Goal: Task Accomplishment & Management: Manage account settings

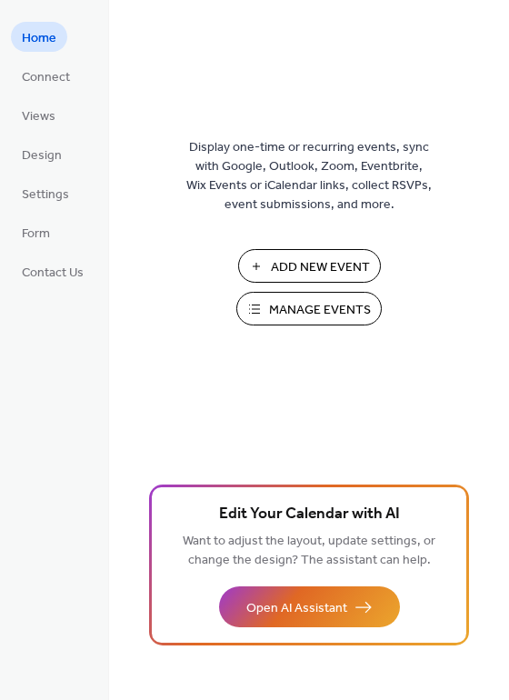
click at [271, 272] on span "Add New Event" at bounding box center [320, 267] width 99 height 19
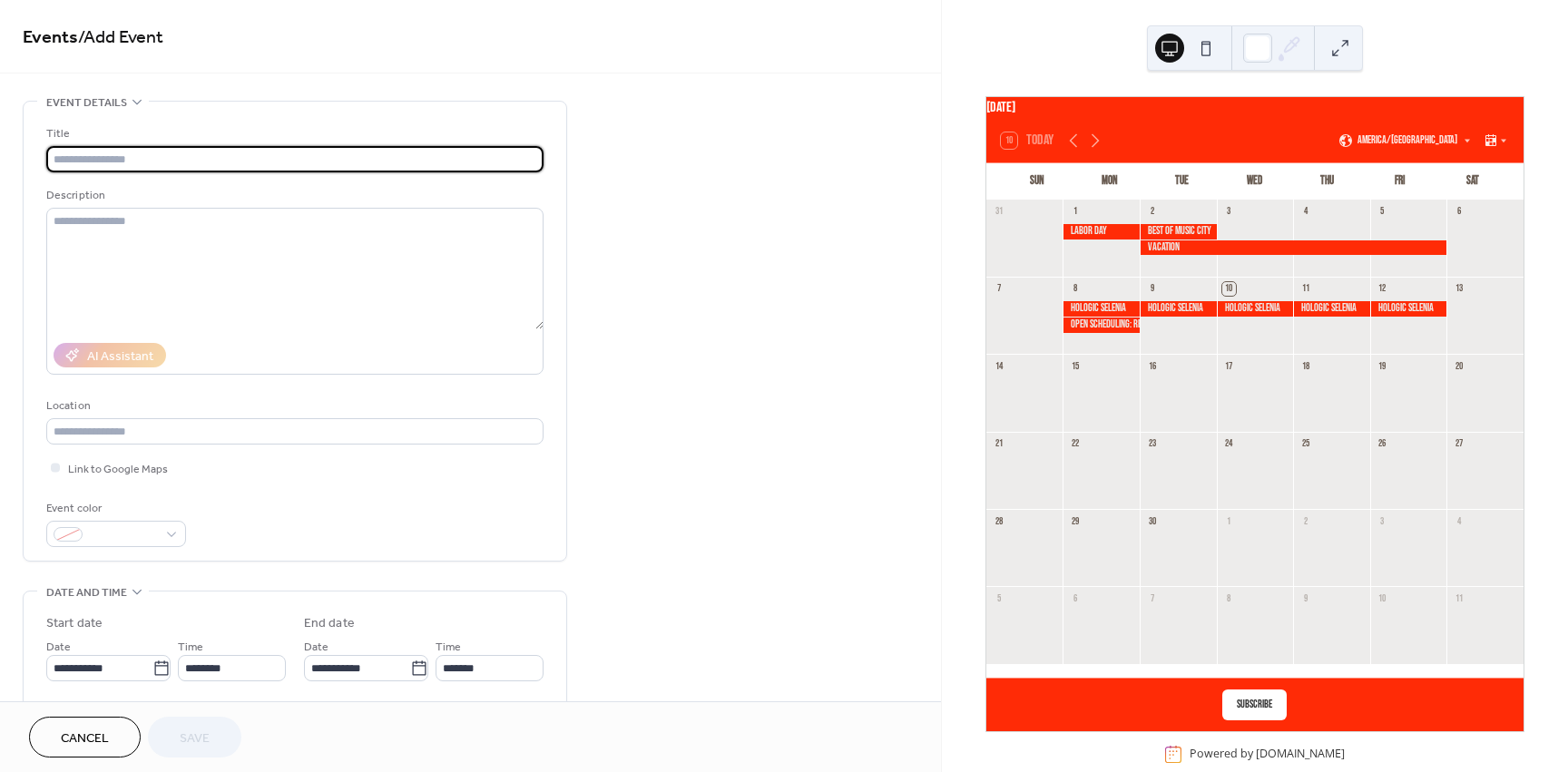
click at [72, 743] on span "Cancel" at bounding box center [85, 739] width 48 height 19
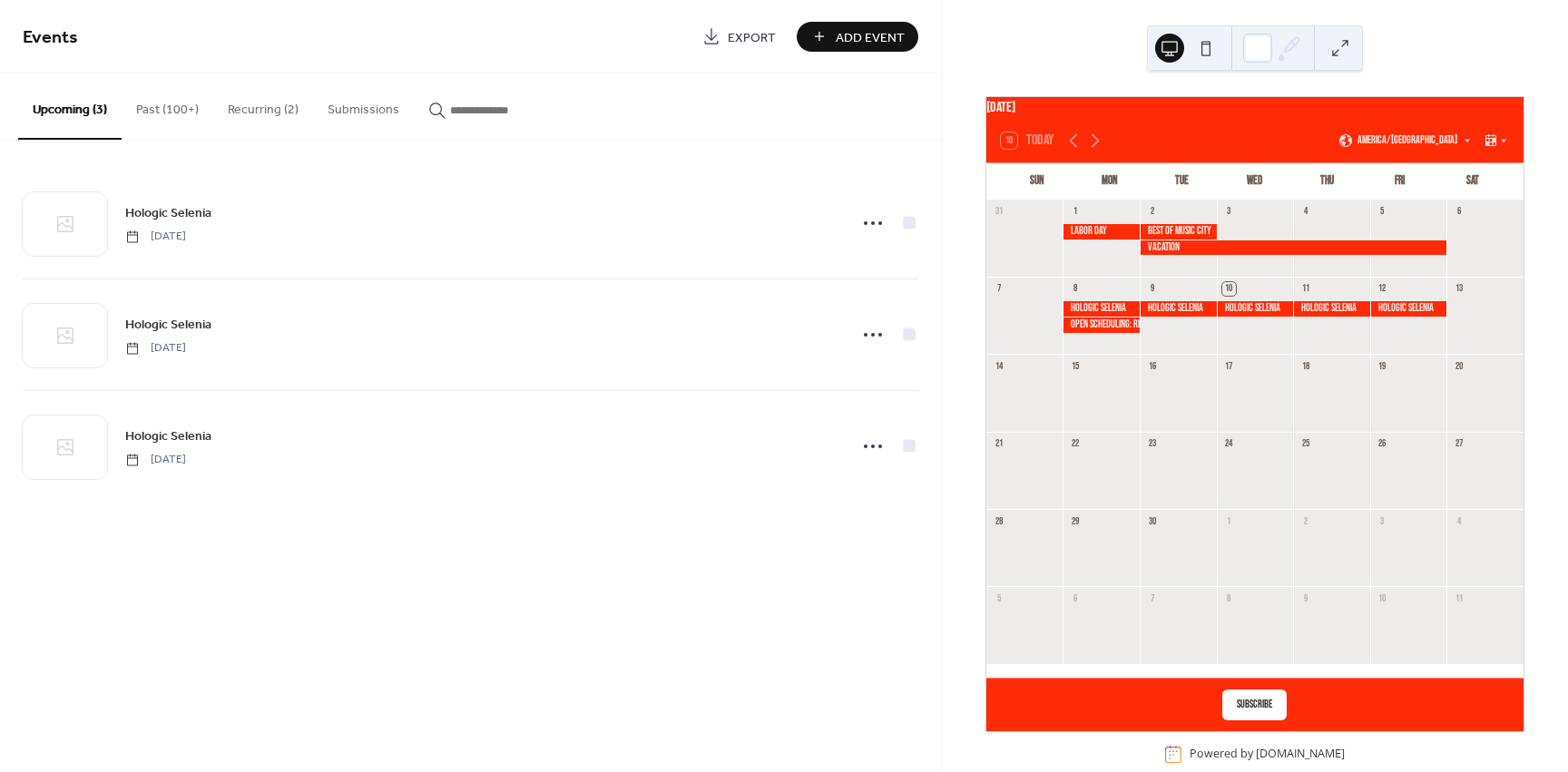
click at [157, 112] on button "Past (100+)" at bounding box center [168, 106] width 92 height 65
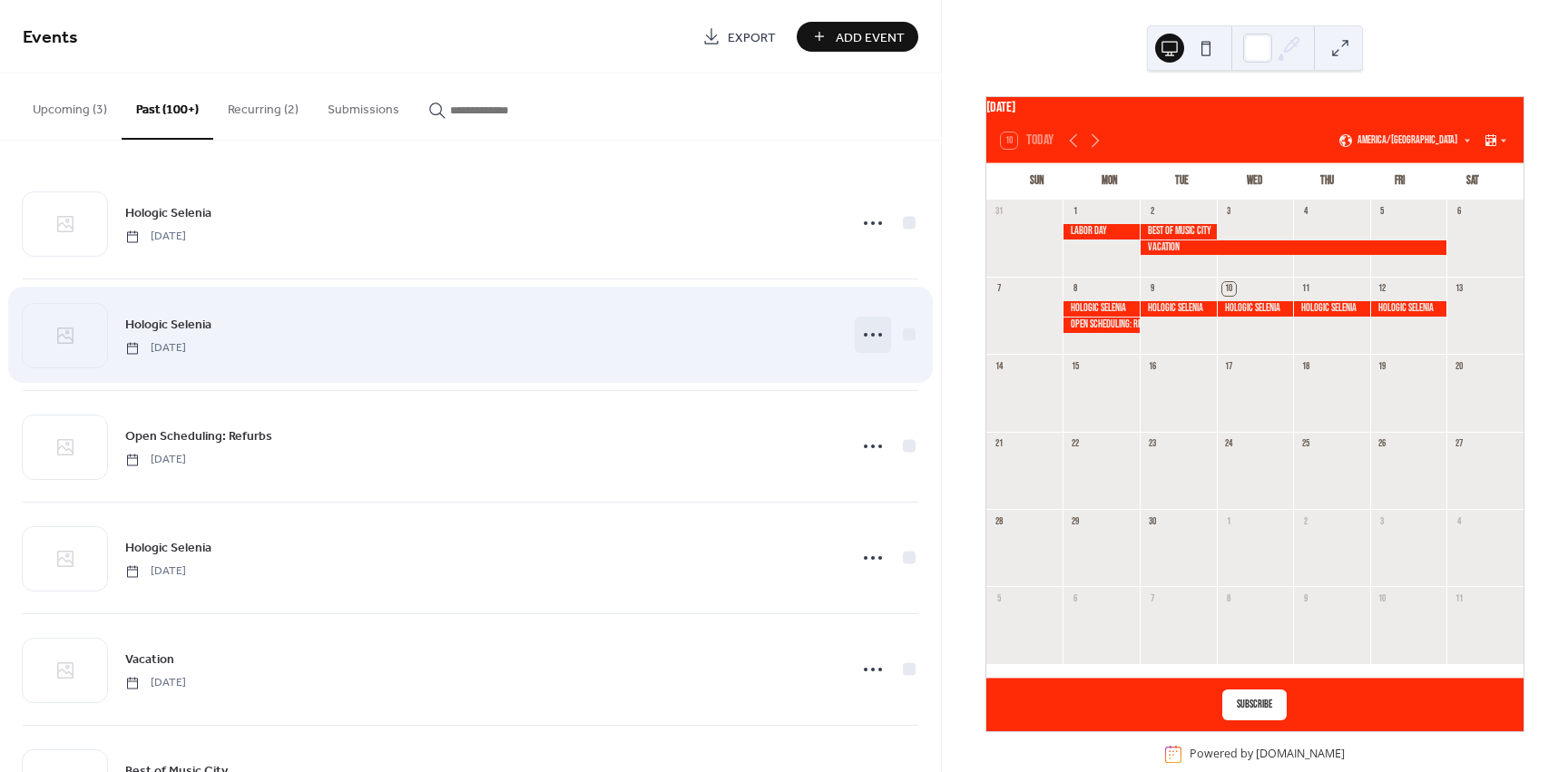
click at [876, 328] on icon at bounding box center [872, 335] width 29 height 29
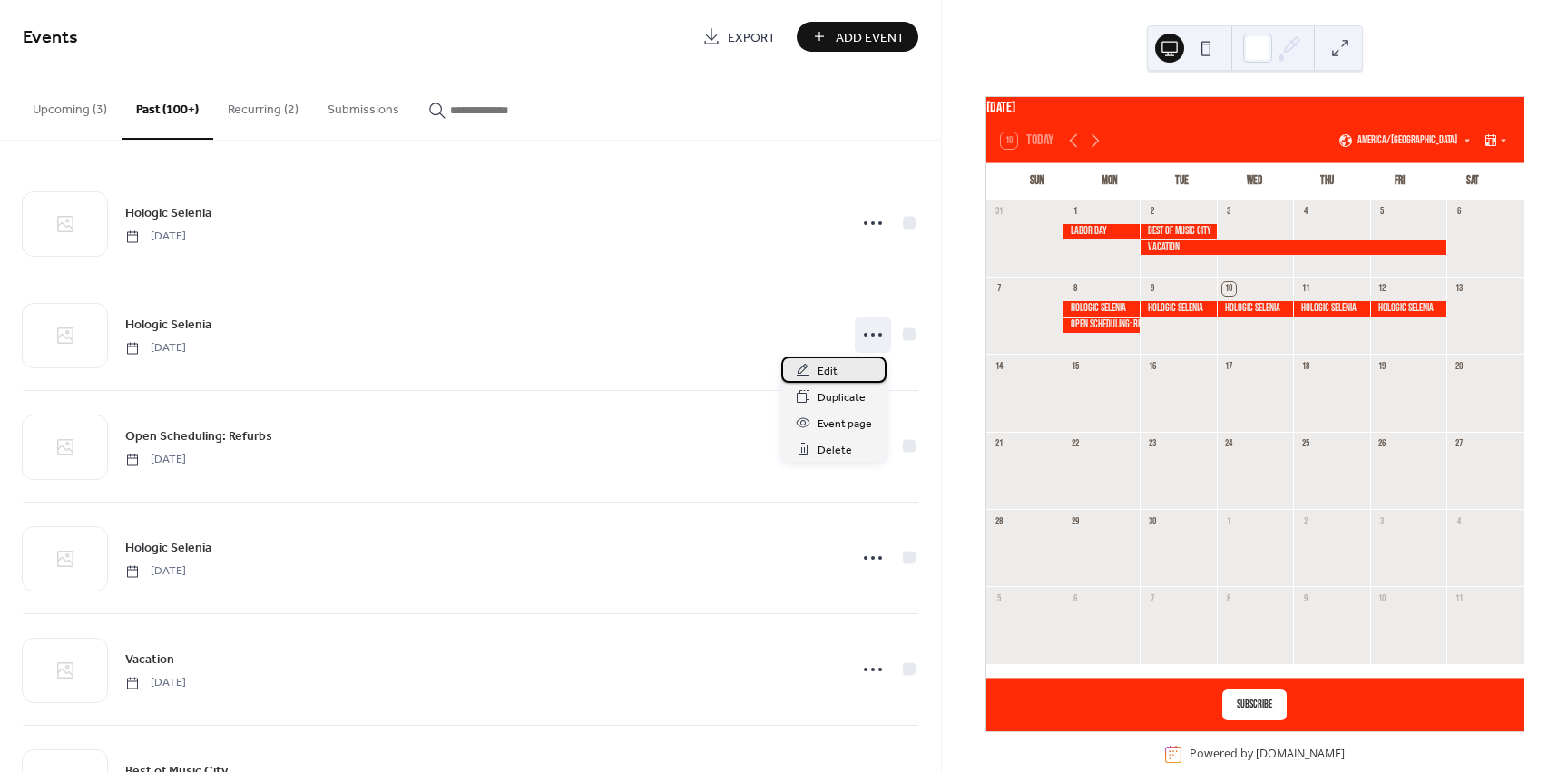
click at [827, 373] on span "Edit" at bounding box center [827, 372] width 20 height 19
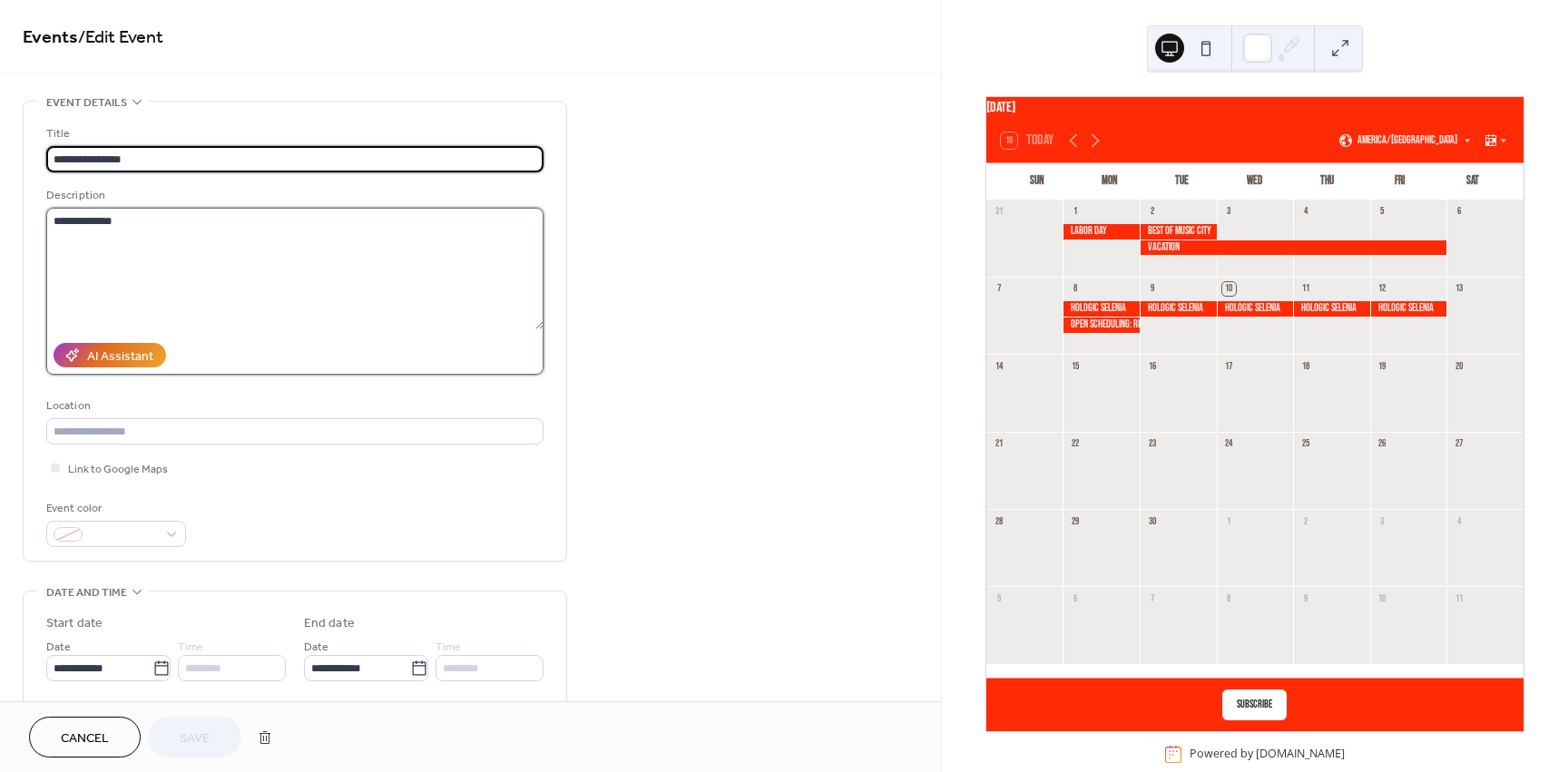
click at [279, 243] on textarea "**********" at bounding box center [294, 269] width 497 height 122
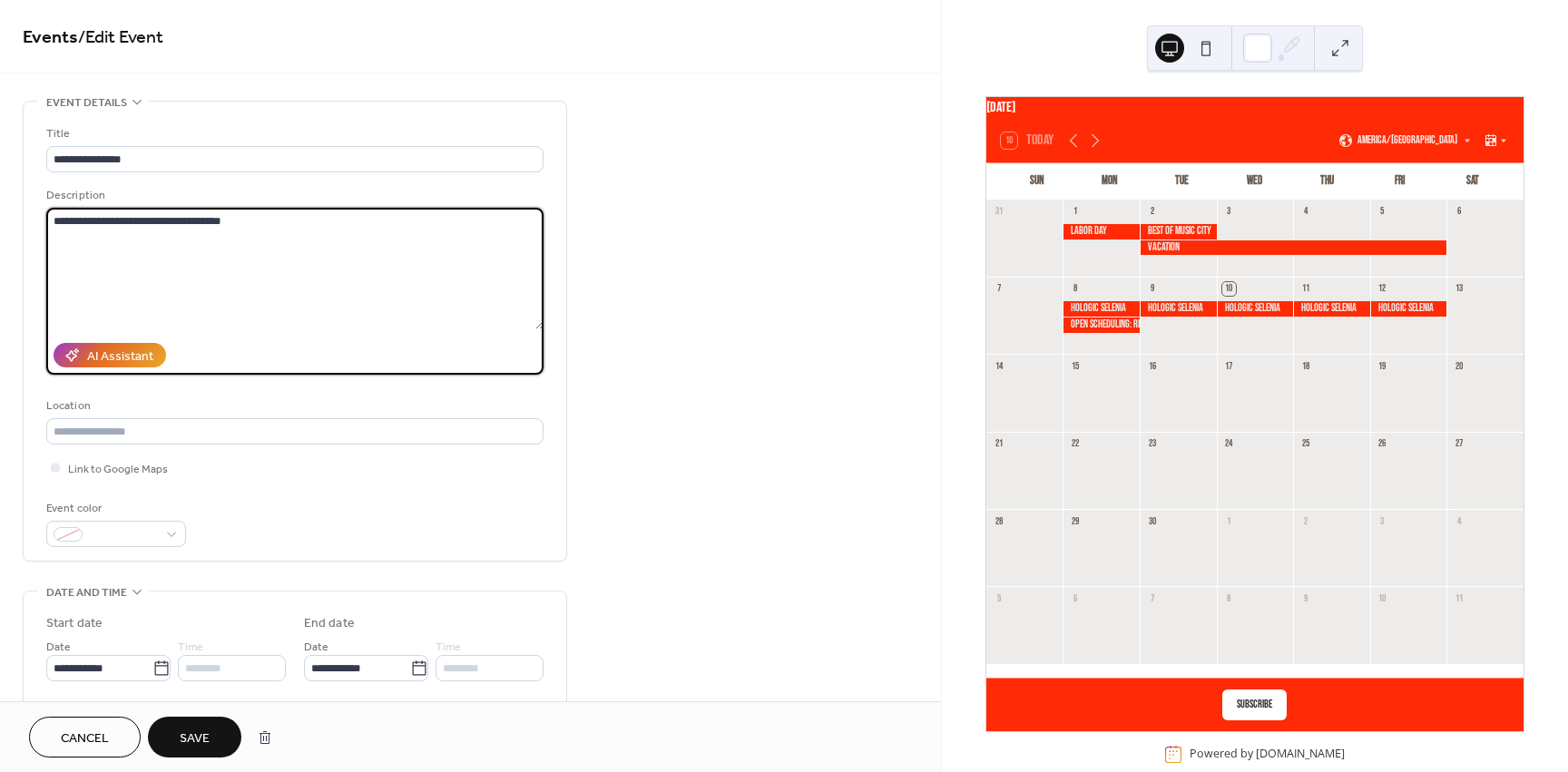
type textarea "**********"
click at [167, 750] on button "Save" at bounding box center [195, 737] width 94 height 41
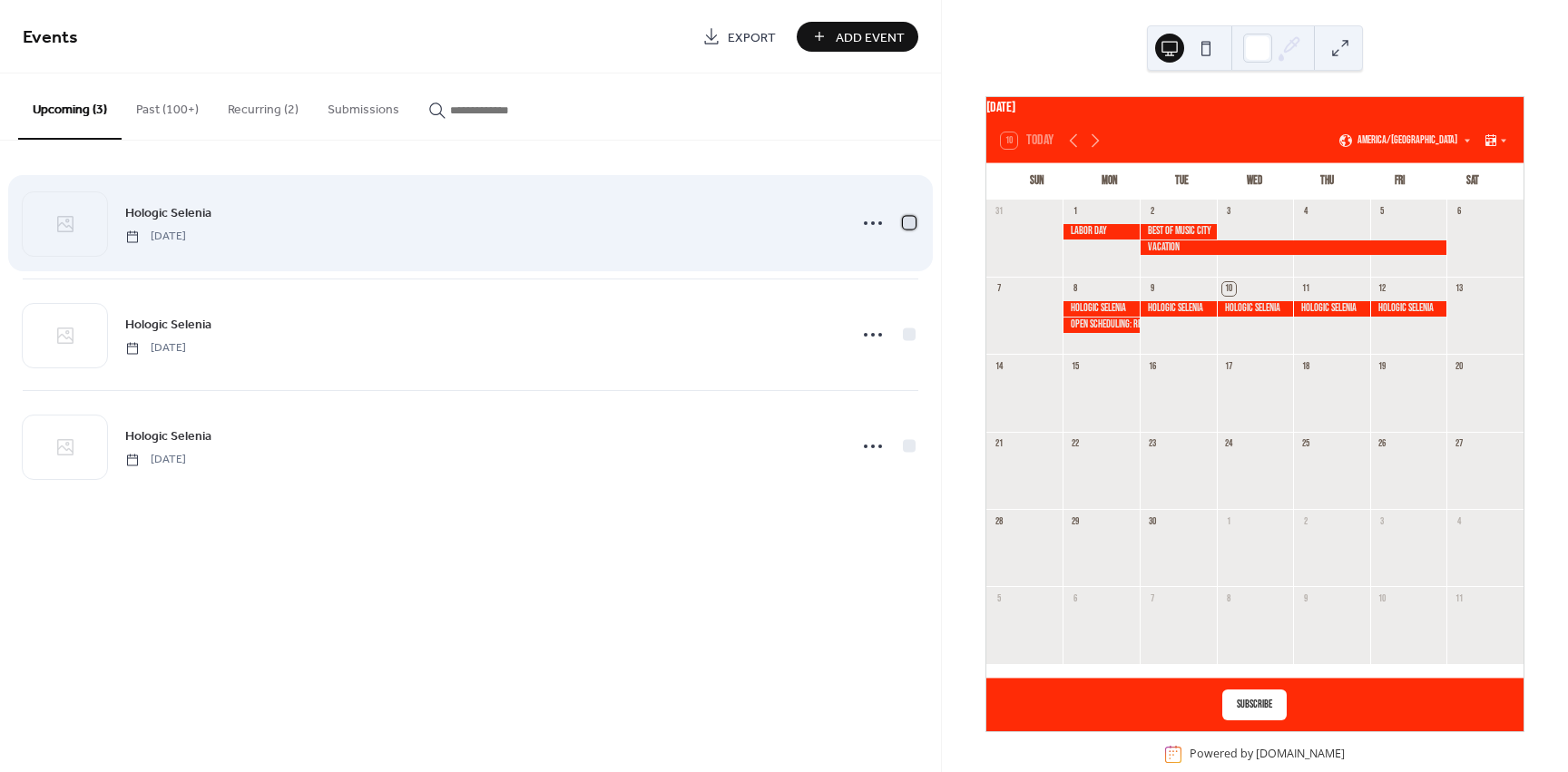
click at [911, 224] on div at bounding box center [908, 222] width 13 height 13
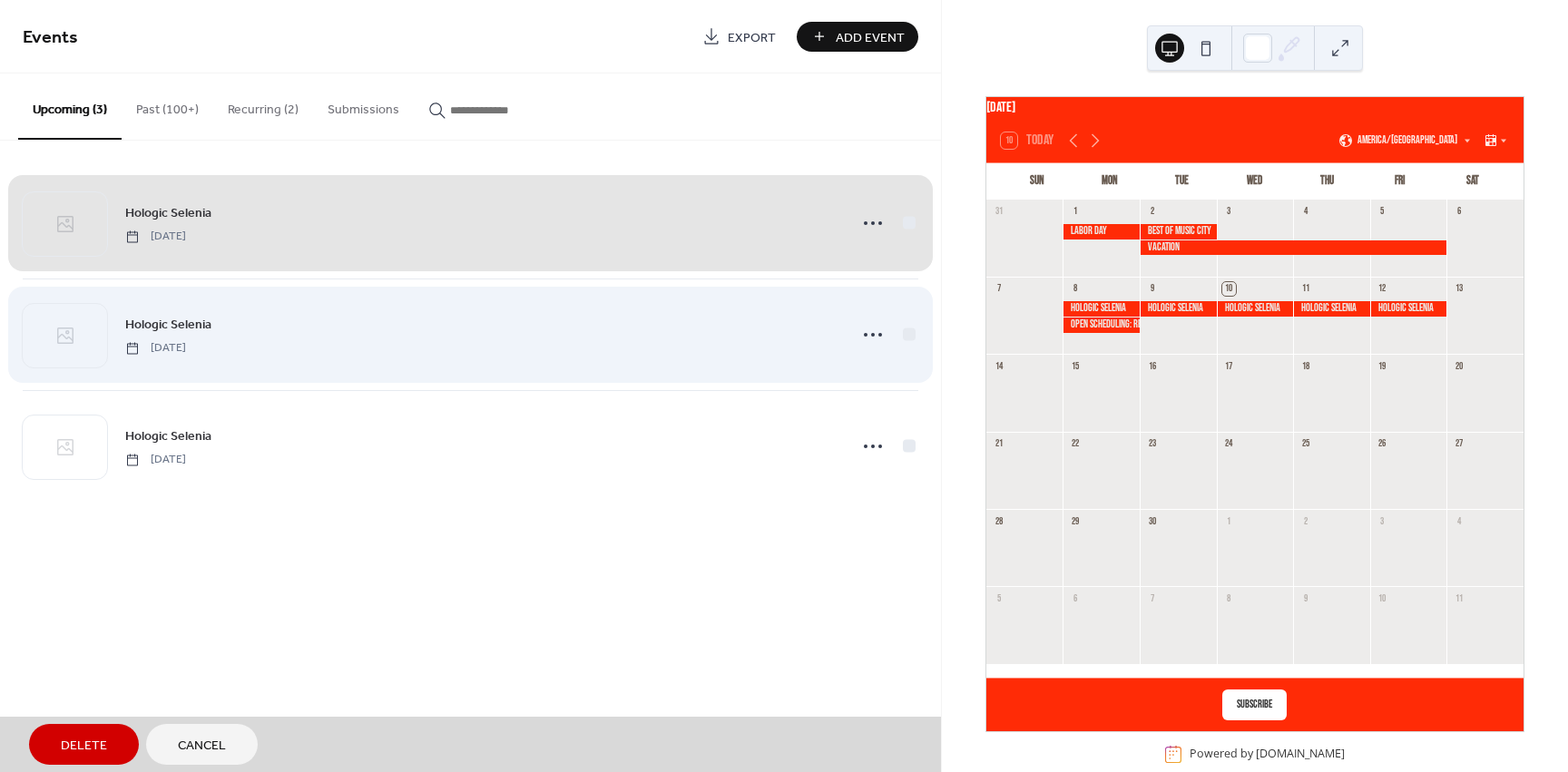
click at [903, 327] on div "Hologic Selenia Thursday, September 11, 2025" at bounding box center [470, 335] width 895 height 112
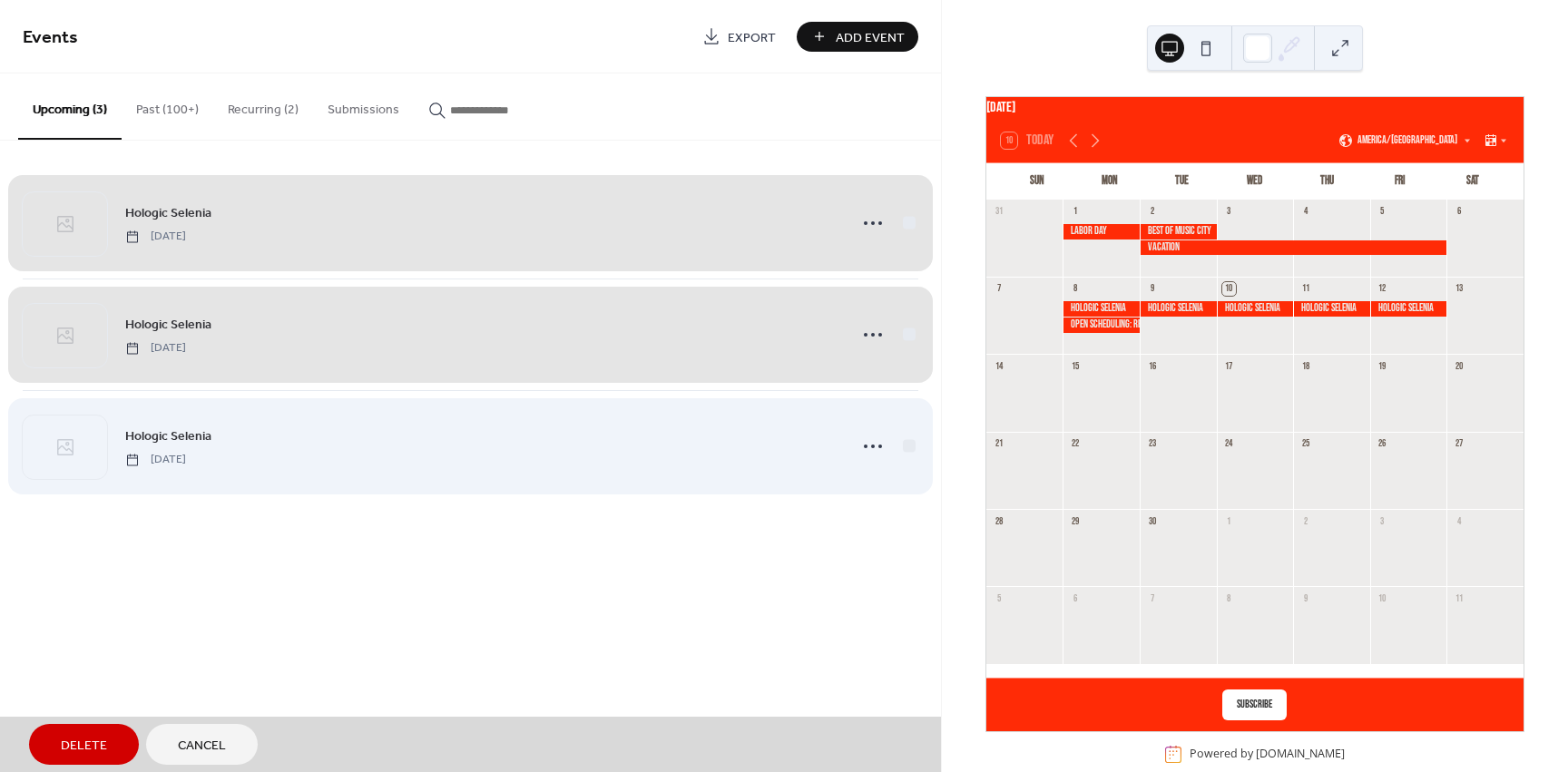
click at [907, 445] on div "Hologic Selenia Friday, September 12, 2025" at bounding box center [470, 446] width 895 height 112
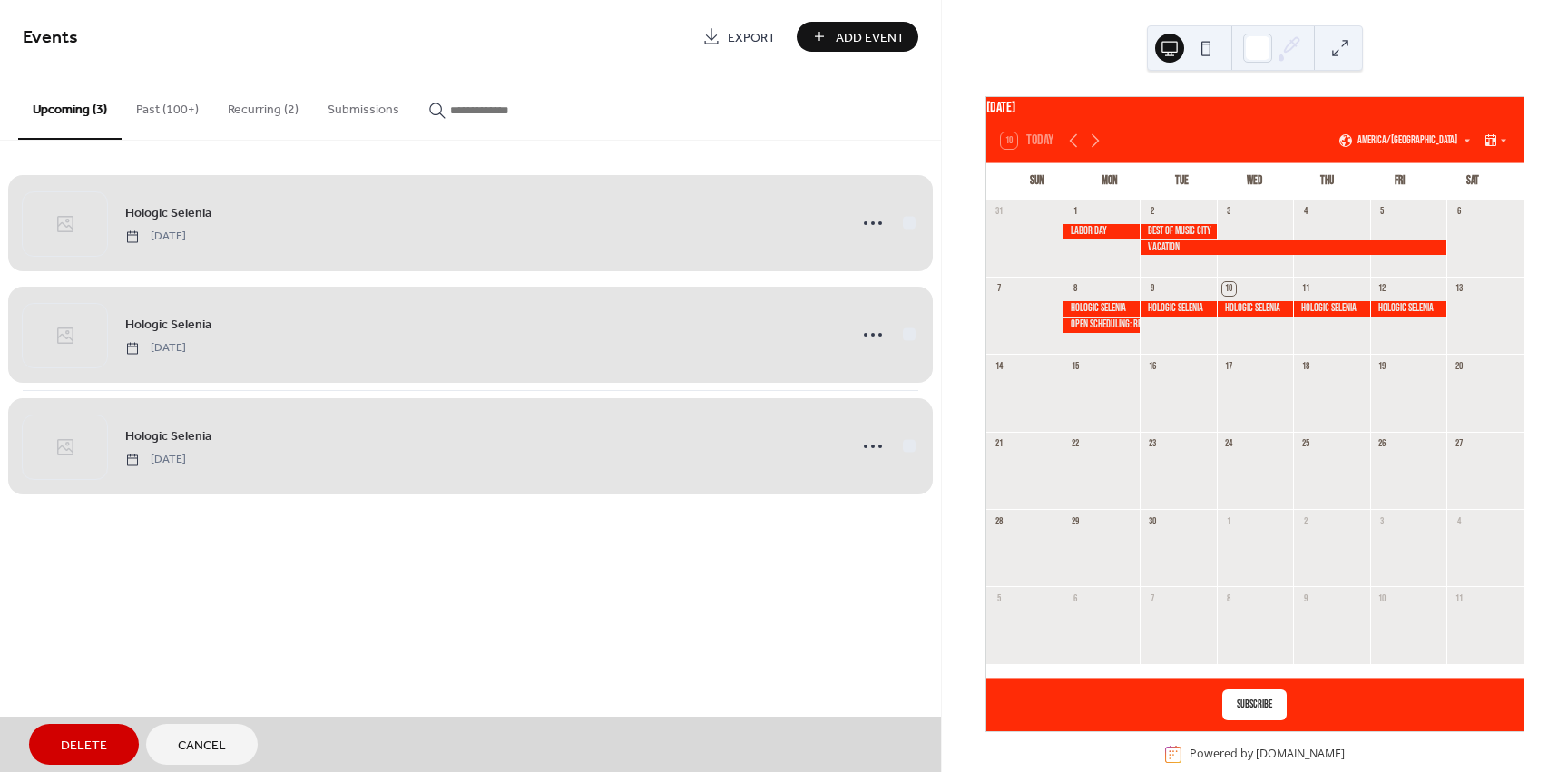
click at [95, 744] on span "Delete" at bounding box center [84, 746] width 46 height 19
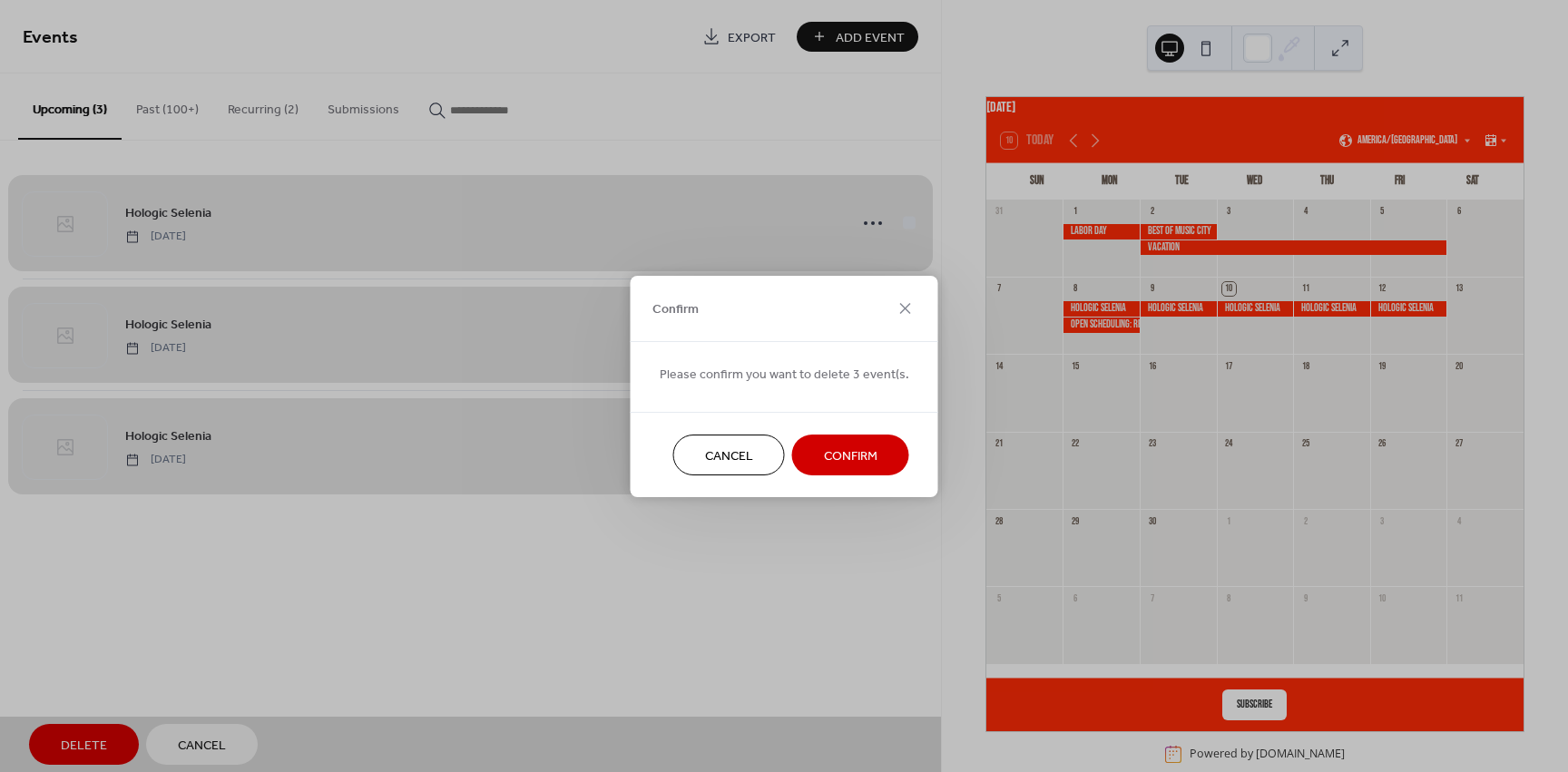
click at [832, 447] on span "Confirm" at bounding box center [850, 455] width 54 height 19
